Goal: Download file/media

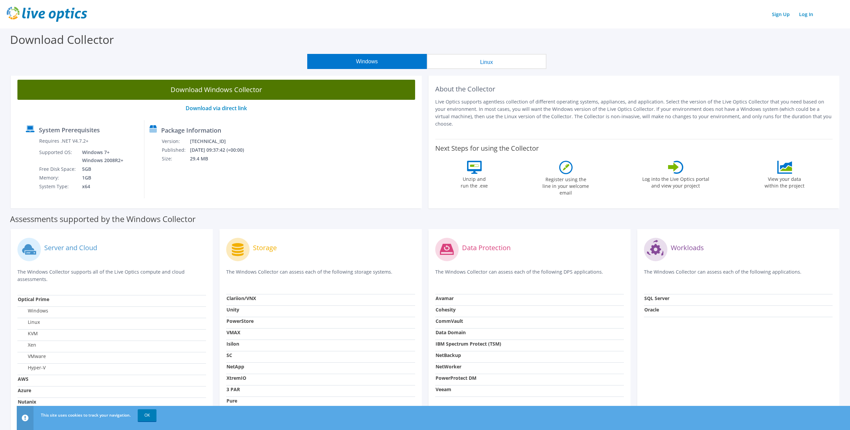
click at [224, 90] on link "Download Windows Collector" at bounding box center [216, 90] width 398 height 20
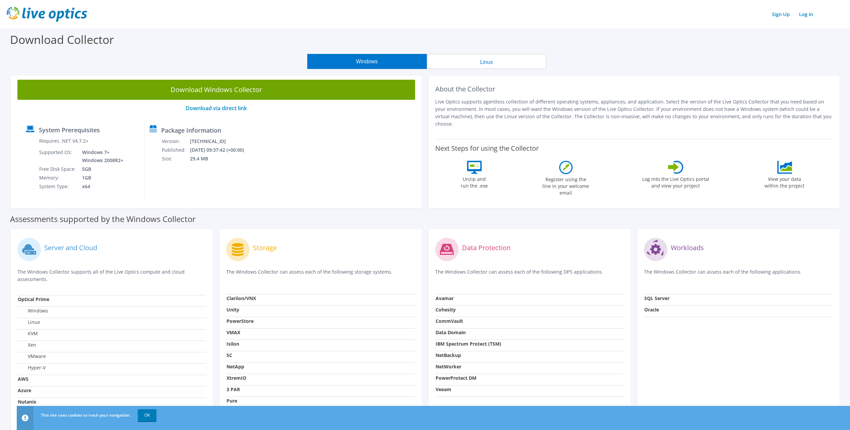
click at [646, 142] on div "Next Steps for using the Collector Unzip and run the .exe Register using the li…" at bounding box center [634, 169] width 398 height 61
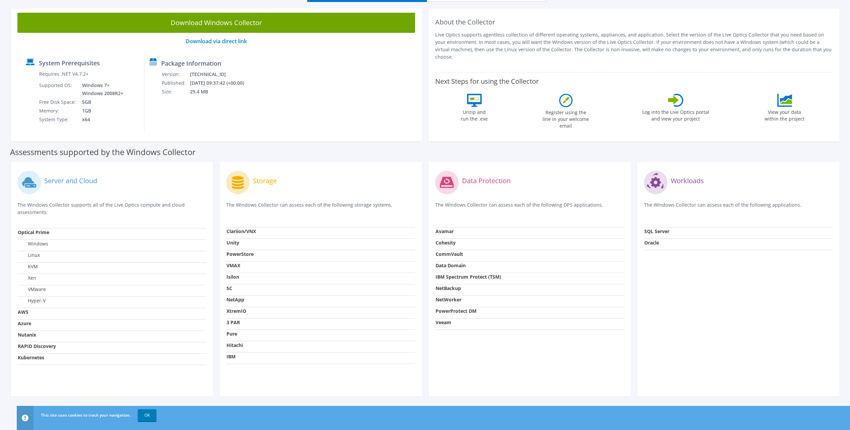
scroll to position [68, 0]
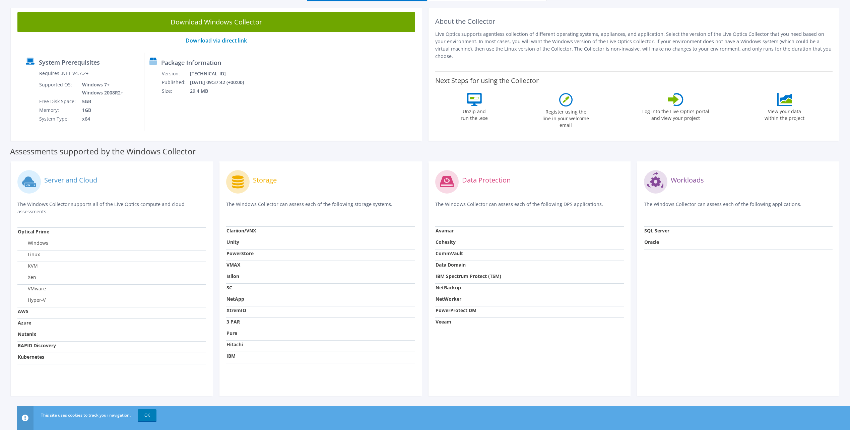
click at [40, 231] on strong "Optical Prime" at bounding box center [33, 231] width 31 height 6
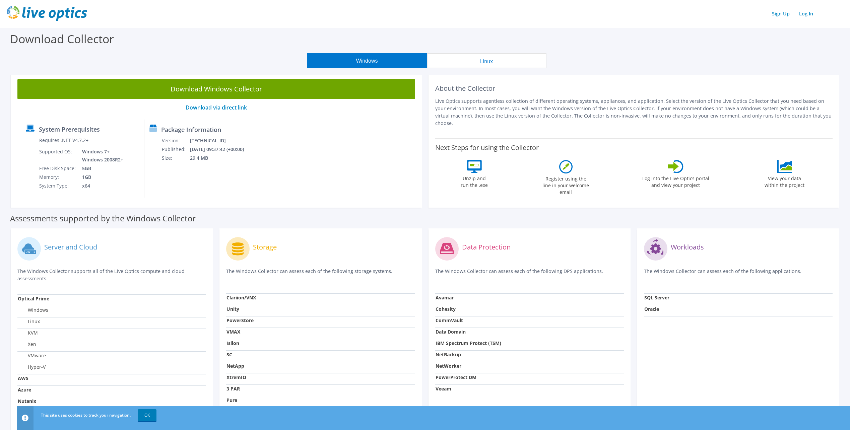
scroll to position [34, 0]
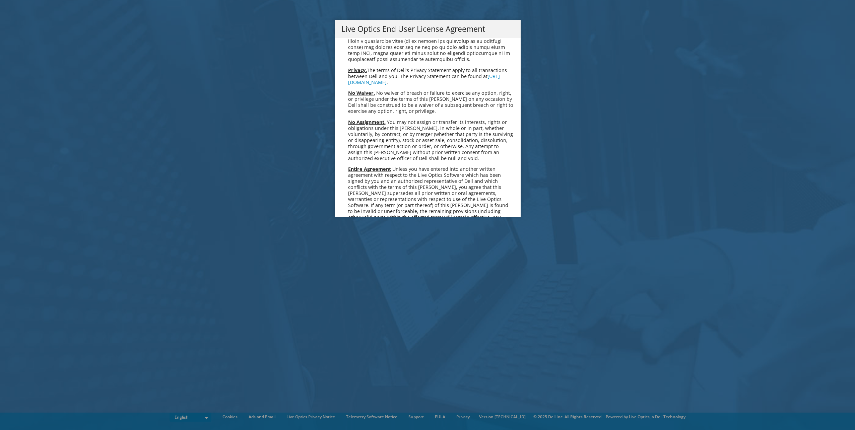
scroll to position [2533, 0]
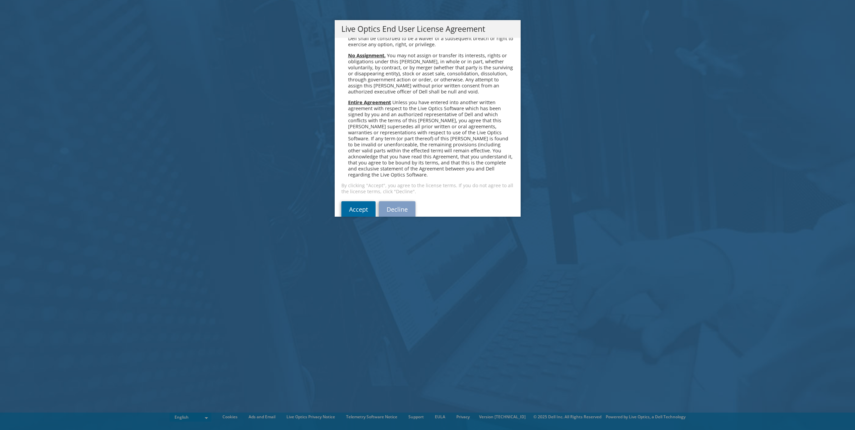
click at [360, 201] on link "Accept" at bounding box center [358, 209] width 34 height 16
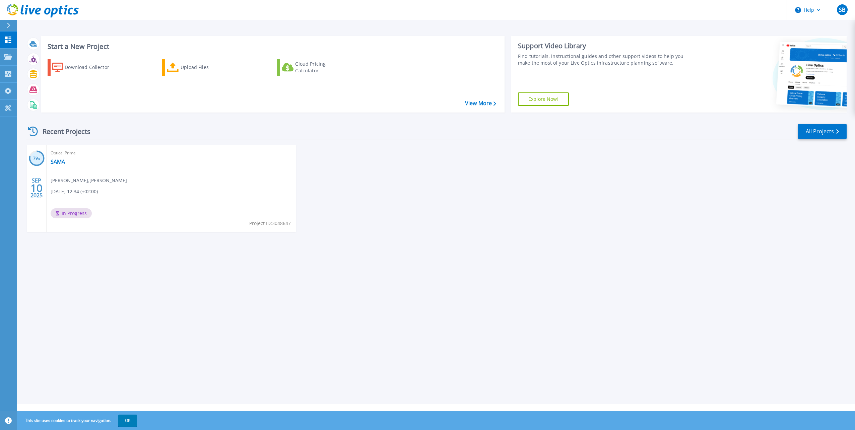
click at [76, 216] on span "In Progress" at bounding box center [71, 213] width 41 height 10
click at [34, 132] on icon at bounding box center [33, 132] width 10 height 10
click at [190, 69] on div "Upload Files" at bounding box center [208, 67] width 54 height 13
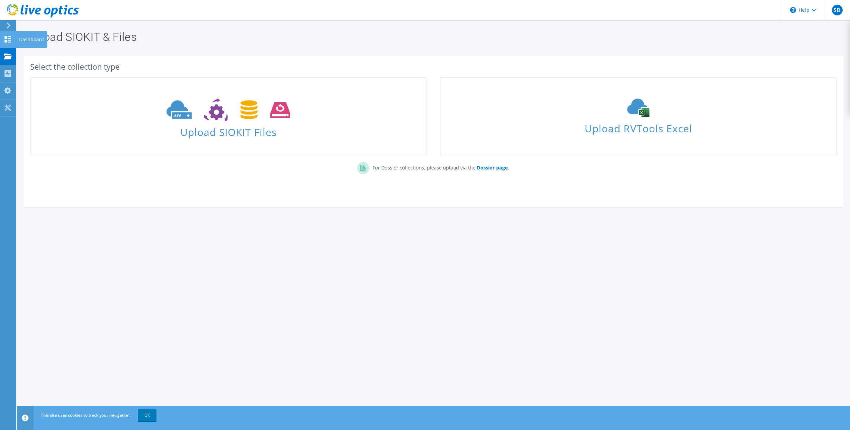
click at [6, 40] on icon at bounding box center [8, 39] width 8 height 6
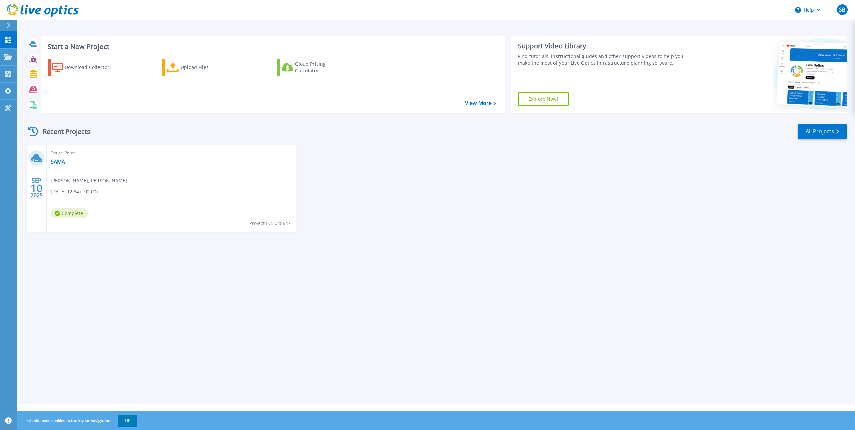
click at [77, 213] on span "Complete" at bounding box center [70, 213] width 38 height 10
click at [37, 161] on icon at bounding box center [37, 160] width 9 height 3
click at [60, 159] on link "SAMA" at bounding box center [58, 161] width 14 height 7
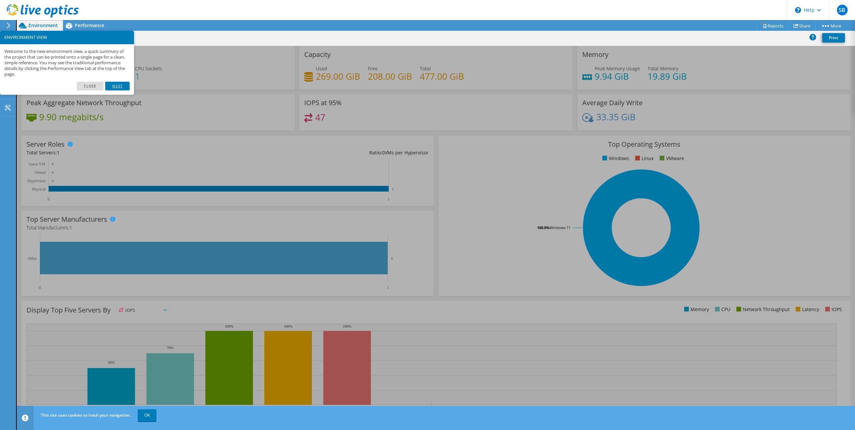
click at [119, 86] on link "Next" at bounding box center [117, 86] width 24 height 9
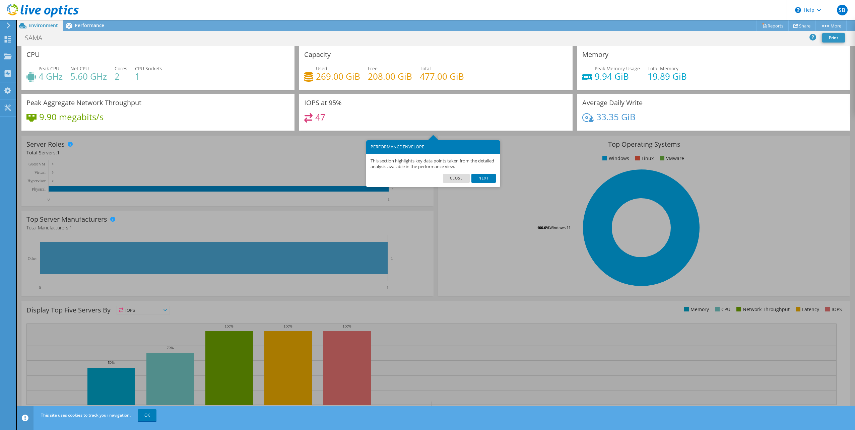
click at [485, 179] on link "Next" at bounding box center [483, 178] width 24 height 9
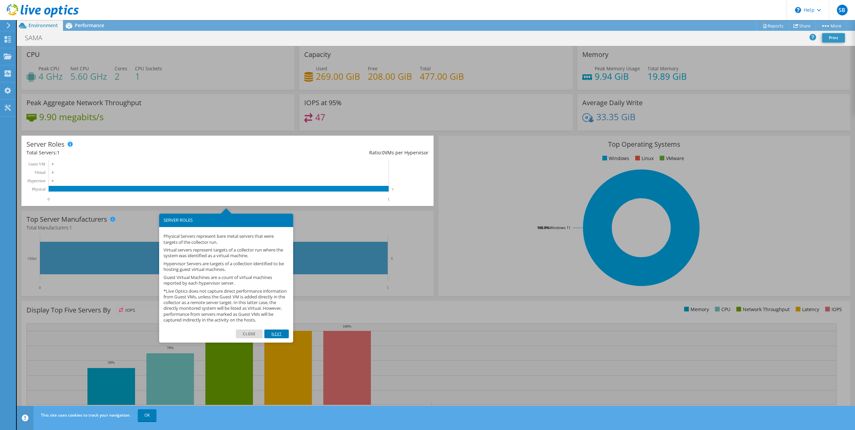
click at [277, 338] on link "Next" at bounding box center [276, 334] width 24 height 9
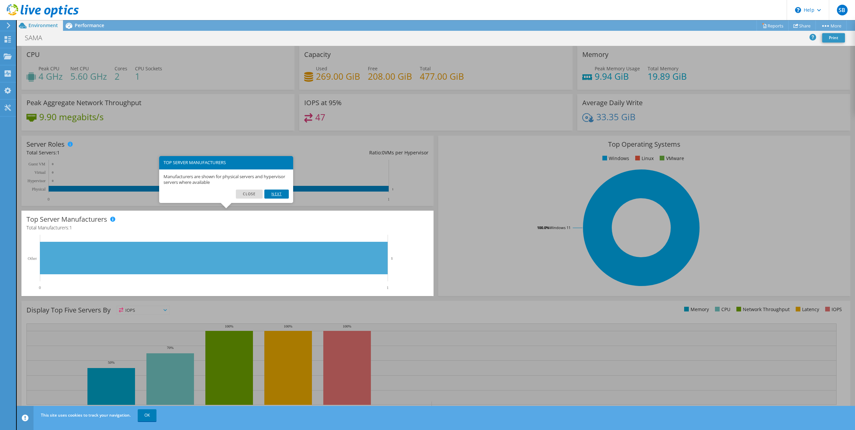
click at [275, 193] on link "Next" at bounding box center [276, 194] width 24 height 9
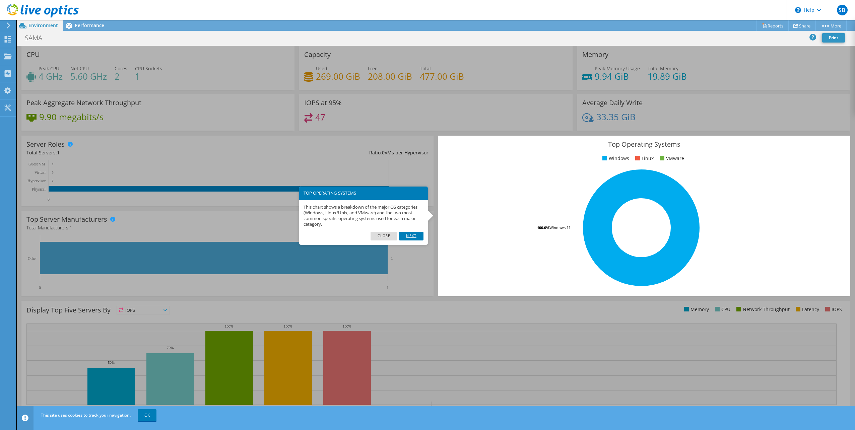
click at [415, 234] on link "Next" at bounding box center [411, 236] width 24 height 9
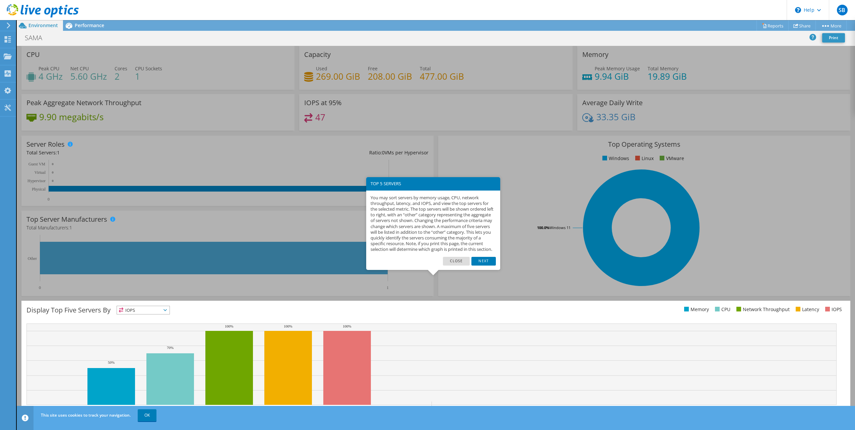
scroll to position [17, 0]
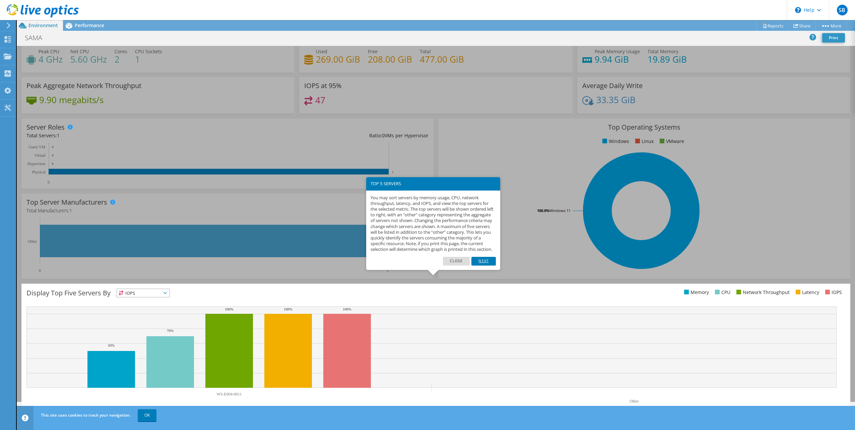
click at [484, 266] on link "Next" at bounding box center [483, 261] width 24 height 9
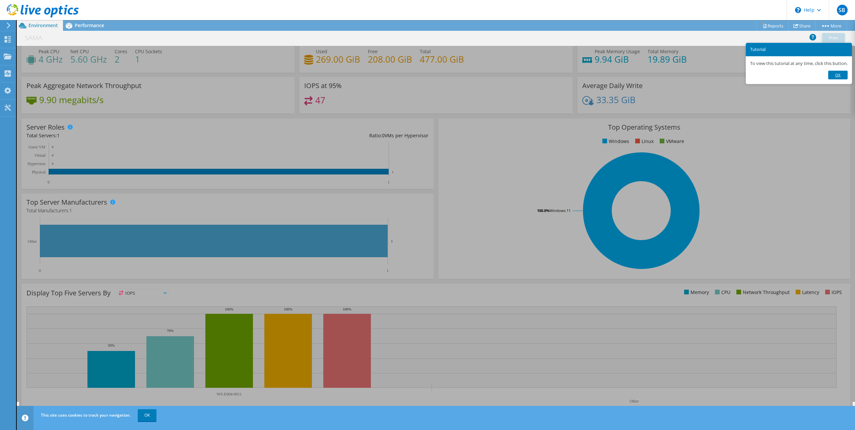
click at [834, 77] on link "Ok" at bounding box center [837, 75] width 19 height 9
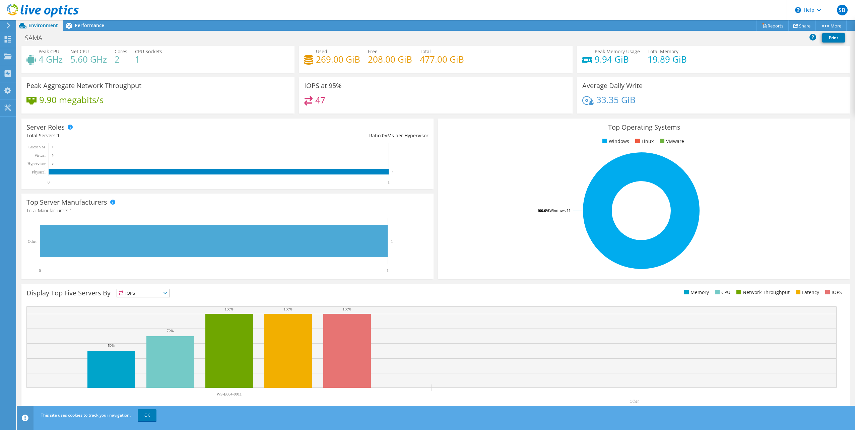
scroll to position [0, 0]
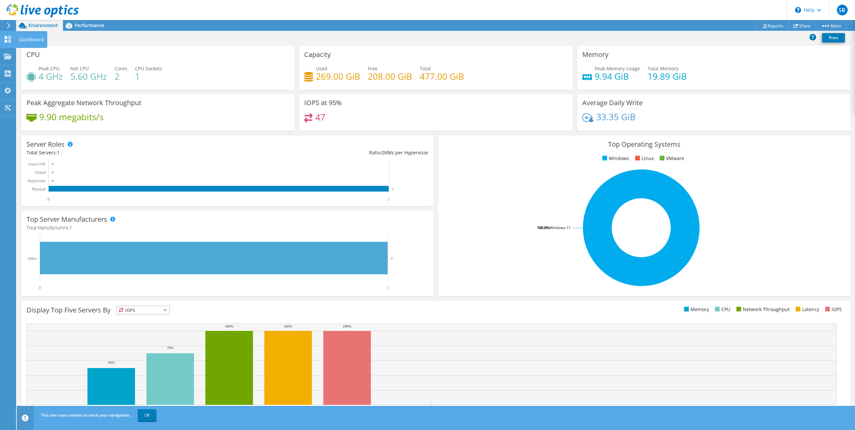
click at [6, 42] on use at bounding box center [8, 39] width 6 height 6
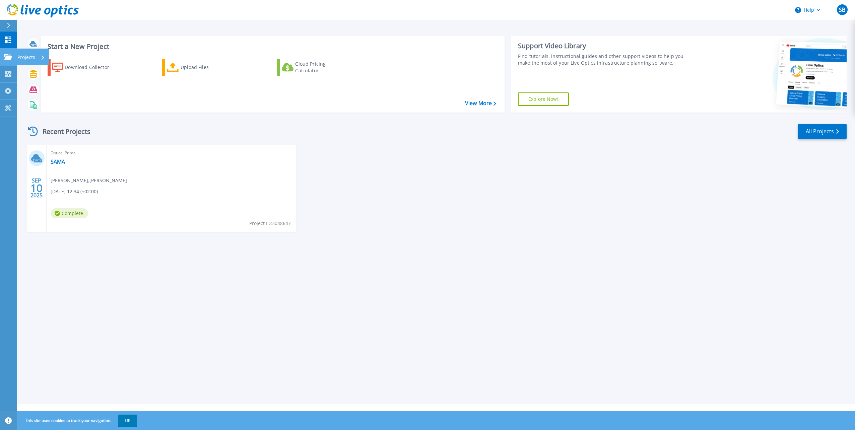
click at [7, 57] on icon at bounding box center [8, 57] width 8 height 6
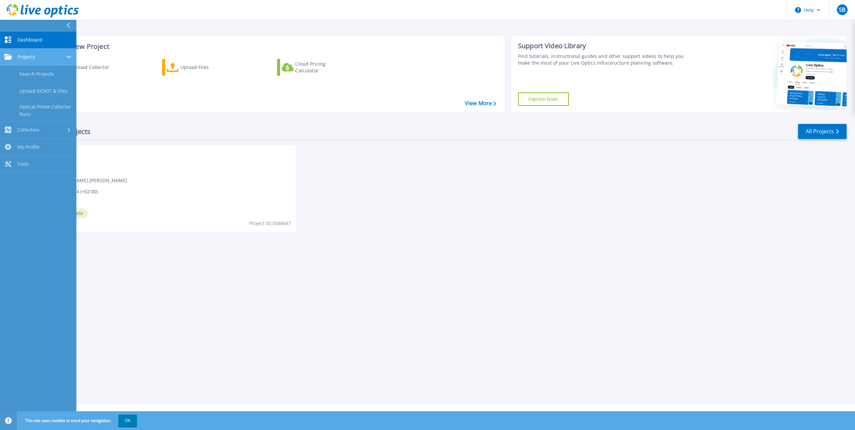
click at [7, 57] on icon at bounding box center [8, 57] width 8 height 6
click at [10, 73] on icon at bounding box center [8, 74] width 6 height 6
click at [26, 106] on span "Tools" at bounding box center [23, 108] width 12 height 6
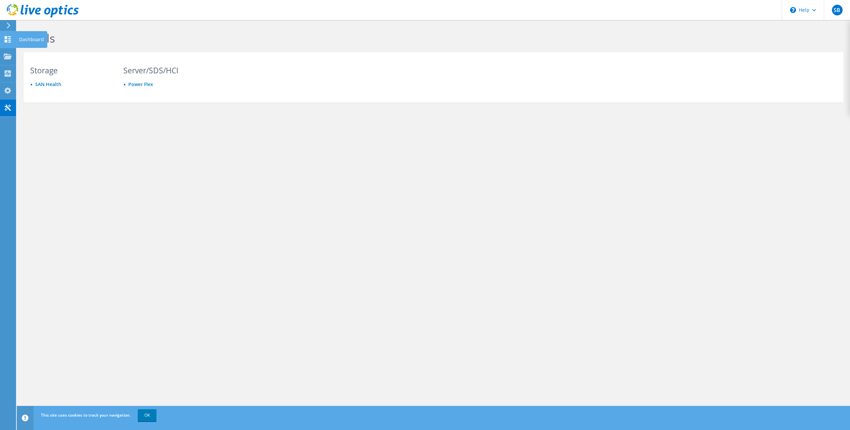
click at [9, 41] on icon at bounding box center [8, 39] width 8 height 6
